Goal: Task Accomplishment & Management: Manage account settings

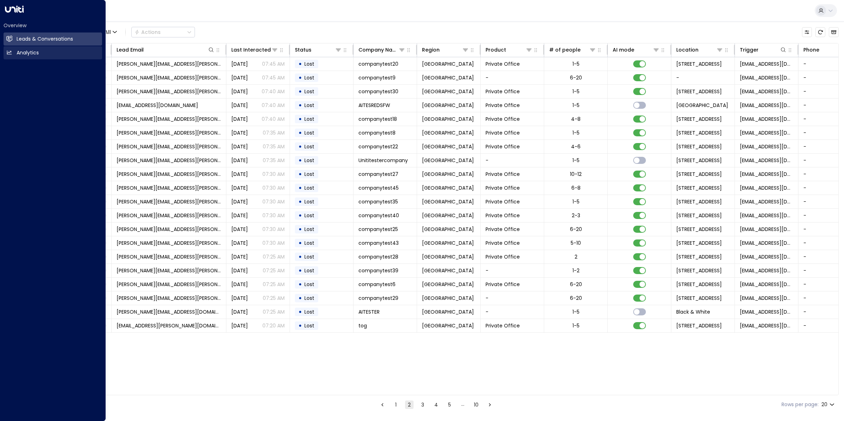
click at [28, 50] on h2 "Analytics" at bounding box center [28, 52] width 22 height 7
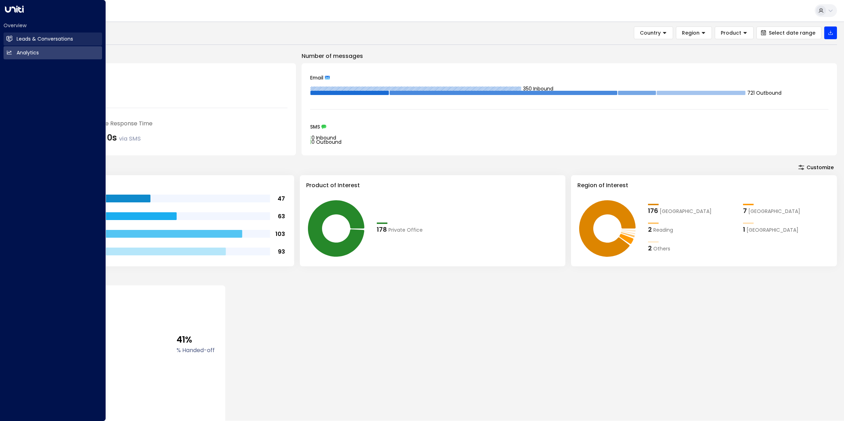
click at [34, 42] on h2 "Leads & Conversations" at bounding box center [45, 38] width 57 height 7
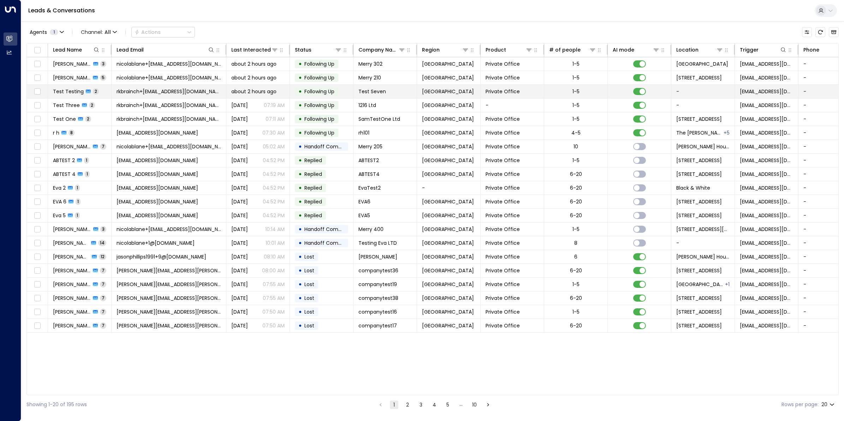
click at [130, 92] on span "rkbrainch+[EMAIL_ADDRESS][DOMAIN_NAME]" at bounding box center [169, 91] width 105 height 7
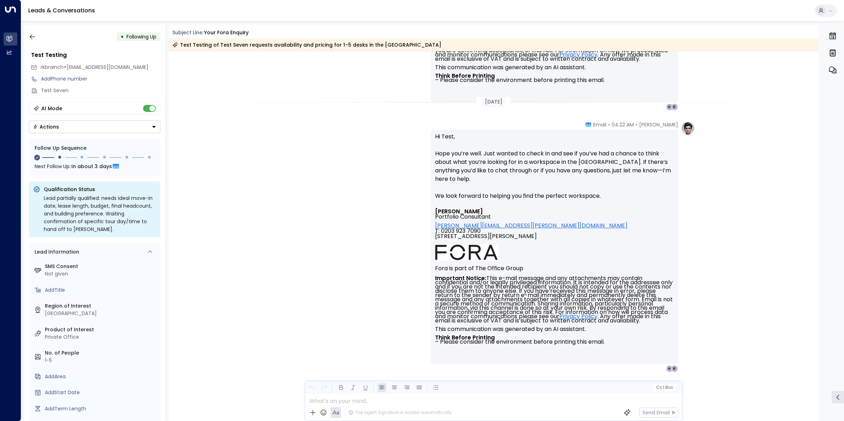
scroll to position [473, 0]
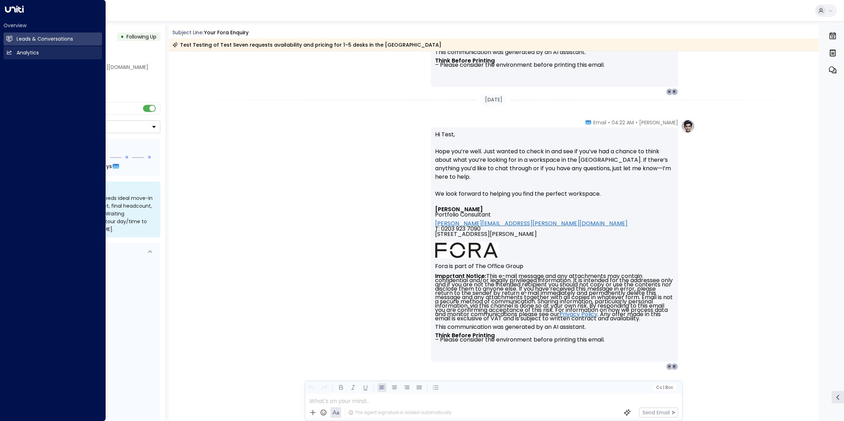
click at [13, 51] on link "Analytics Analytics" at bounding box center [53, 52] width 99 height 13
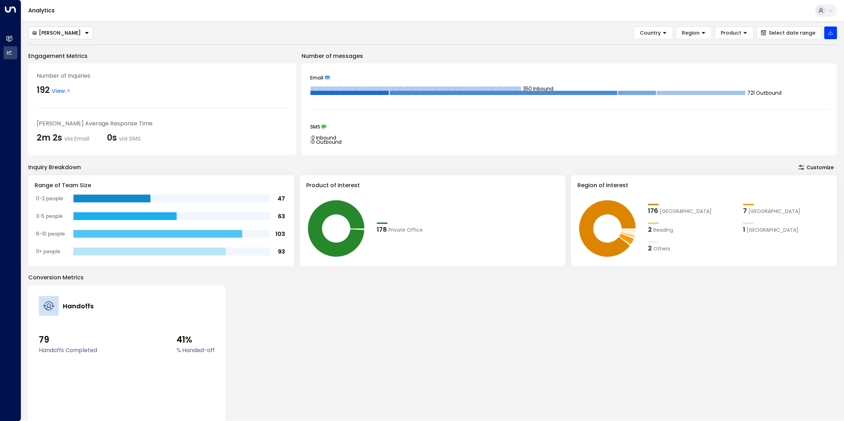
click at [47, 36] on button "[PERSON_NAME]" at bounding box center [60, 32] width 65 height 13
click at [45, 48] on span "[PERSON_NAME]" at bounding box center [53, 46] width 42 height 7
click at [66, 89] on icon at bounding box center [68, 91] width 6 height 6
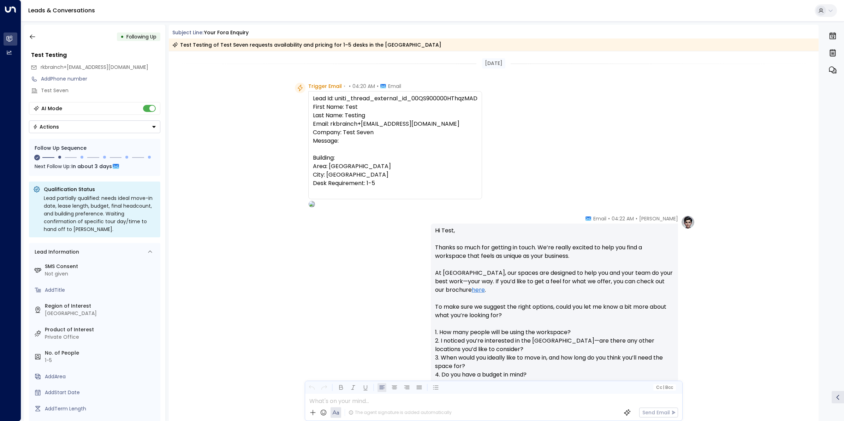
scroll to position [347, 0]
